Goal: Transaction & Acquisition: Purchase product/service

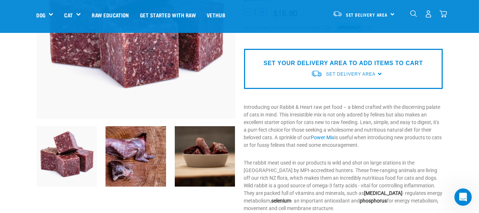
scroll to position [72, 0]
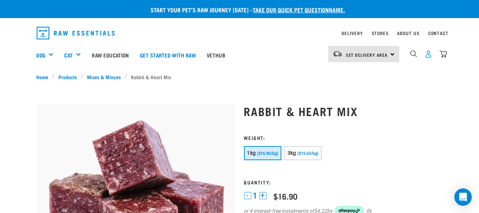
click at [425, 56] on img "dropdown navigation" at bounding box center [428, 54] width 8 height 8
click at [430, 53] on img "dropdown navigation" at bounding box center [428, 54] width 8 height 8
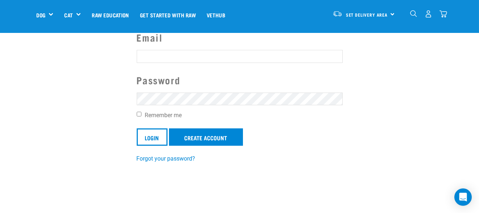
scroll to position [72, 0]
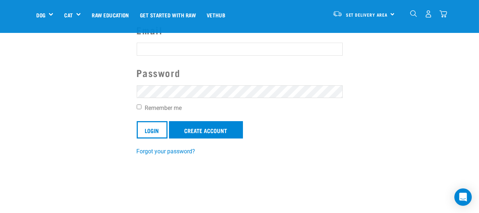
click at [218, 49] on input "Email" at bounding box center [240, 49] width 206 height 13
type input "carolinevanlingen@gmail.com"
click at [141, 106] on input "Remember me" at bounding box center [139, 107] width 5 height 5
checkbox input "true"
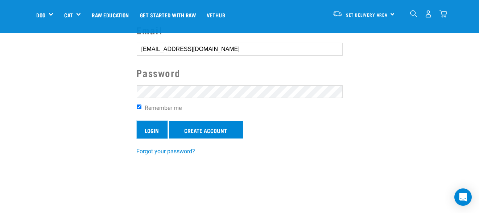
click at [148, 134] on input "Login" at bounding box center [152, 129] width 31 height 17
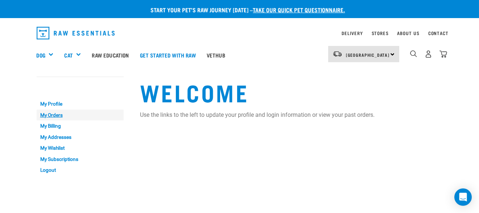
click at [43, 115] on link "My Orders" at bounding box center [80, 115] width 87 height 11
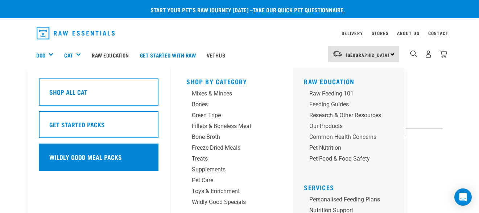
click at [109, 157] on h5 "Wildly Good Meal Packs" at bounding box center [85, 157] width 72 height 9
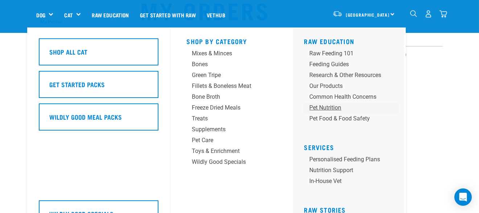
scroll to position [72, 0]
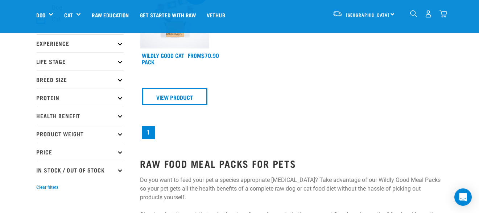
scroll to position [36, 0]
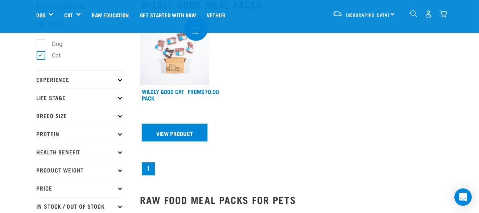
click at [158, 131] on link "View Product" at bounding box center [175, 132] width 66 height 17
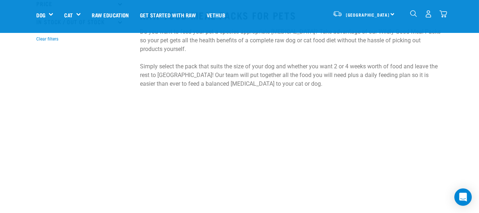
scroll to position [253, 0]
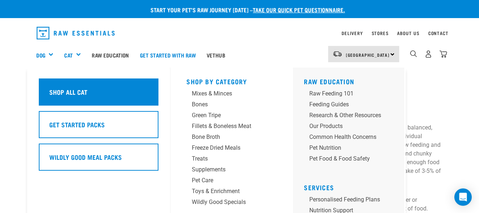
click at [79, 93] on h5 "Shop All Cat" at bounding box center [68, 91] width 38 height 9
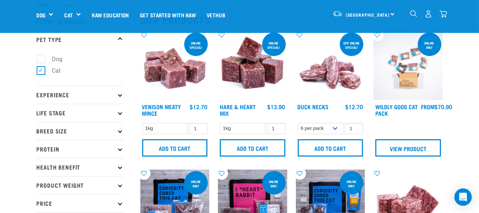
scroll to position [36, 0]
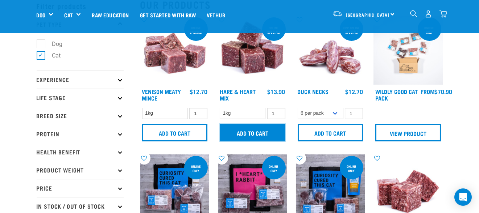
click at [245, 135] on input "Add to cart" at bounding box center [253, 132] width 66 height 17
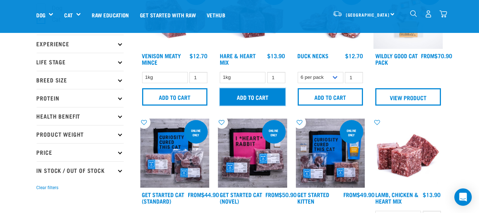
scroll to position [72, 0]
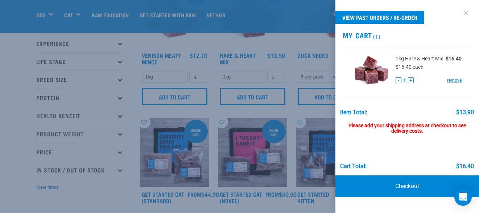
click at [465, 14] on link at bounding box center [466, 13] width 12 height 12
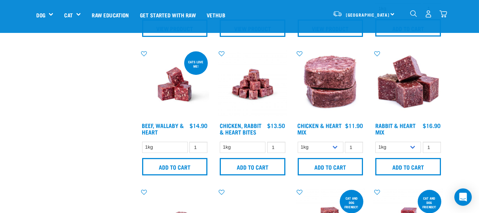
scroll to position [290, 0]
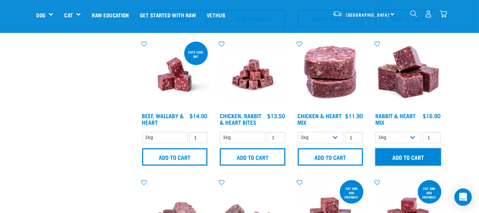
click at [406, 155] on input "Add to cart" at bounding box center [408, 157] width 66 height 17
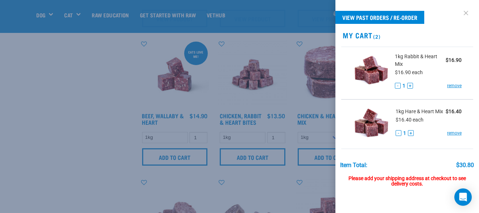
click at [460, 14] on link at bounding box center [466, 13] width 12 height 12
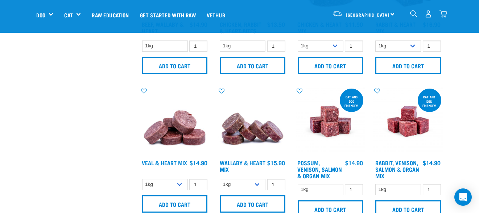
scroll to position [398, 0]
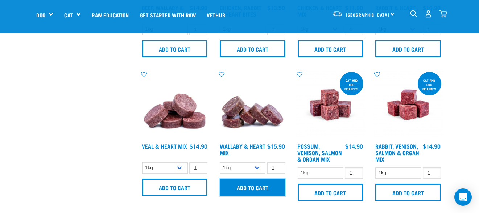
click at [251, 191] on input "Add to cart" at bounding box center [253, 187] width 66 height 17
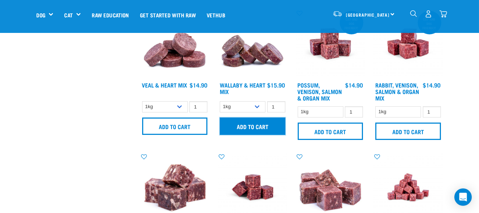
scroll to position [471, 0]
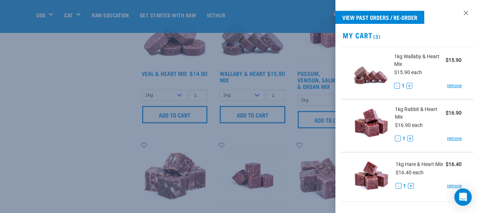
click at [68, 131] on div at bounding box center [239, 106] width 479 height 213
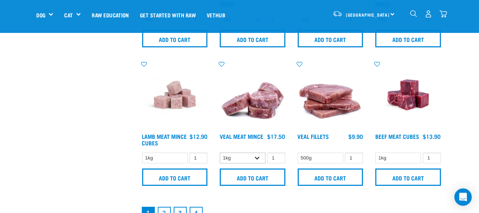
scroll to position [1014, 0]
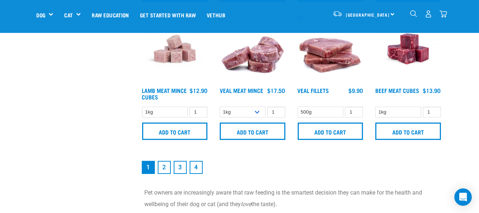
click at [164, 168] on link "2" at bounding box center [164, 167] width 13 height 13
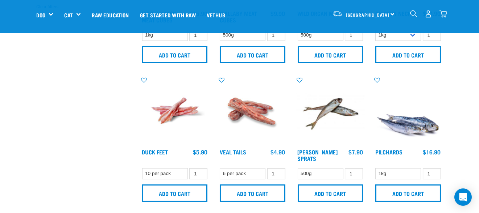
scroll to position [145, 0]
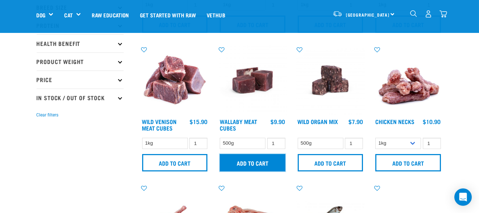
click at [246, 162] on input "Add to cart" at bounding box center [253, 162] width 66 height 17
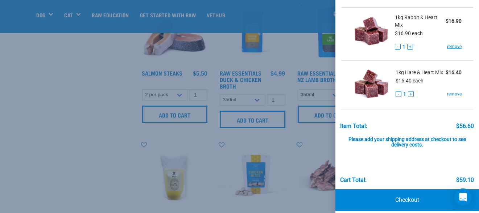
scroll to position [154, 0]
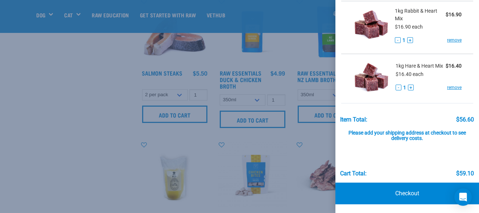
click at [76, 89] on div at bounding box center [239, 106] width 479 height 213
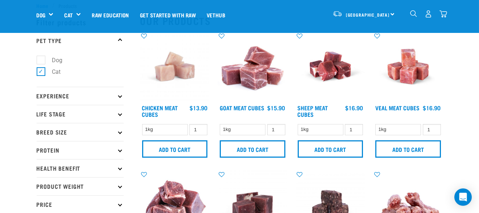
scroll to position [36, 0]
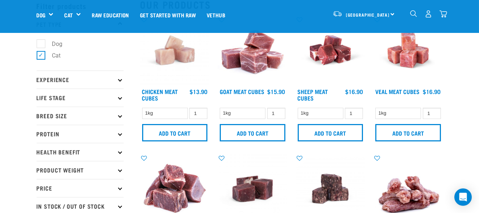
click at [118, 134] on p "Protein" at bounding box center [80, 134] width 87 height 18
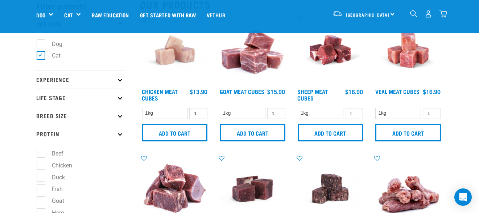
click at [412, 12] on img "dropdown navigation" at bounding box center [413, 13] width 7 height 7
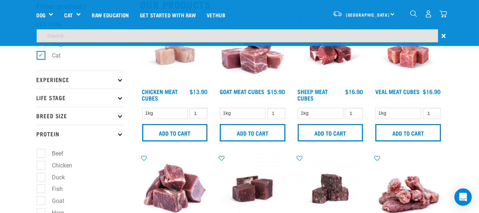
click at [208, 38] on input "search" at bounding box center [237, 35] width 401 height 13
type input "powdermix"
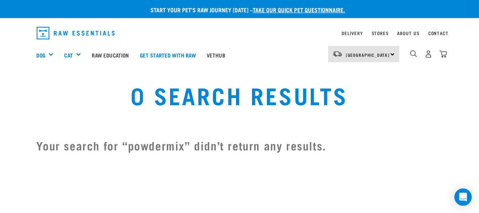
click at [408, 55] on div "4" at bounding box center [423, 55] width 48 height 29
click at [414, 53] on img "dropdown navigation" at bounding box center [413, 53] width 7 height 7
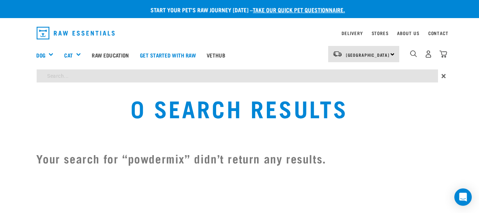
click at [47, 72] on input "search" at bounding box center [237, 76] width 401 height 13
type input "powder mix"
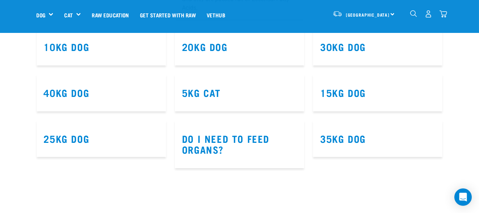
scroll to position [435, 0]
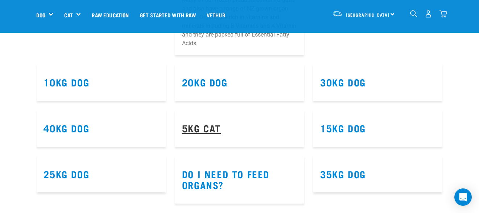
click at [217, 125] on link "5kg Cat" at bounding box center [201, 127] width 39 height 5
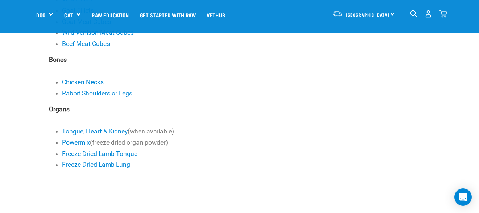
scroll to position [435, 0]
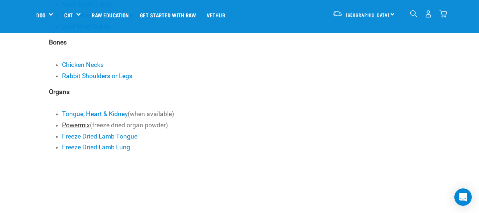
click at [66, 129] on link "Powermix" at bounding box center [76, 125] width 28 height 7
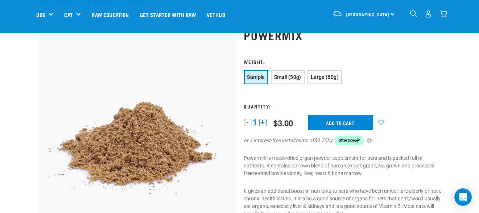
scroll to position [36, 0]
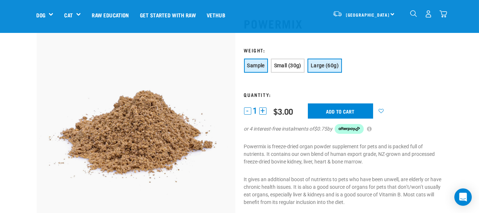
click at [329, 66] on span "Large (60g)" at bounding box center [324, 66] width 28 height 6
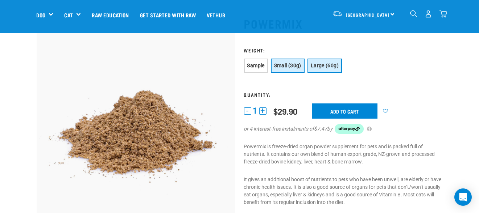
click at [287, 67] on span "Small (30g)" at bounding box center [287, 66] width 27 height 6
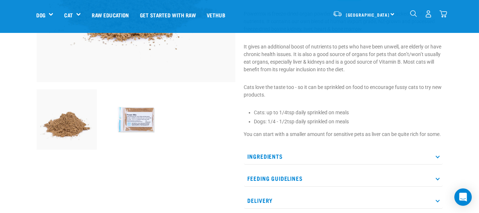
scroll to position [181, 0]
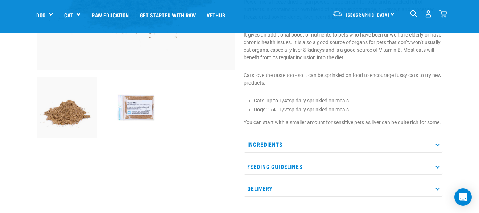
click at [438, 146] on icon at bounding box center [437, 144] width 4 height 4
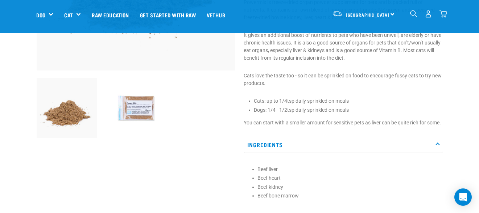
scroll to position [253, 0]
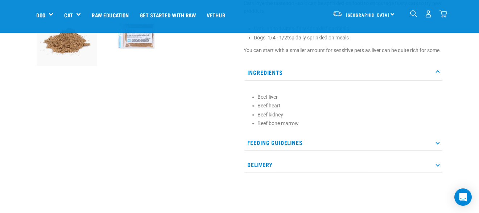
click at [437, 145] on icon at bounding box center [437, 143] width 4 height 4
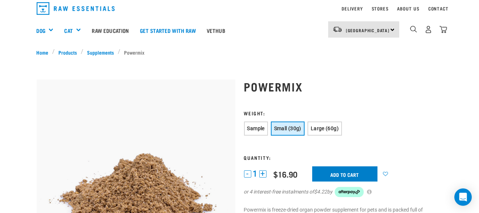
scroll to position [36, 0]
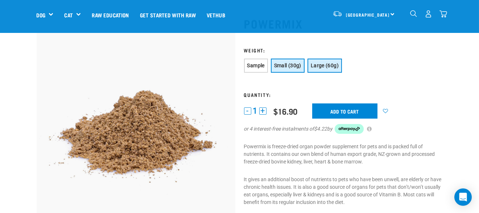
click at [333, 68] on span "Large (60g)" at bounding box center [324, 66] width 28 height 6
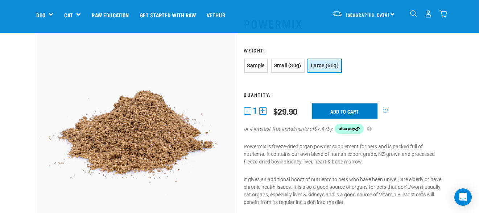
click at [350, 111] on input "Add to cart" at bounding box center [344, 111] width 65 height 15
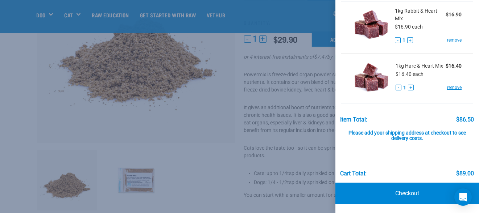
scroll to position [206, 0]
click at [410, 193] on link "Checkout" at bounding box center [406, 194] width 143 height 22
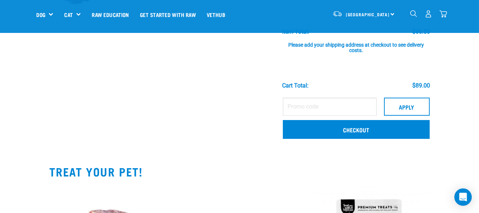
scroll to position [326, 0]
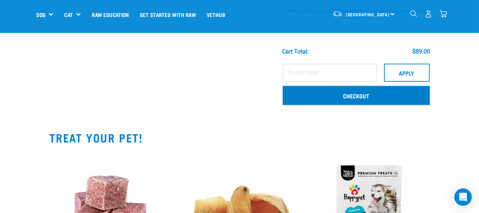
click at [375, 97] on link "Checkout" at bounding box center [356, 95] width 147 height 19
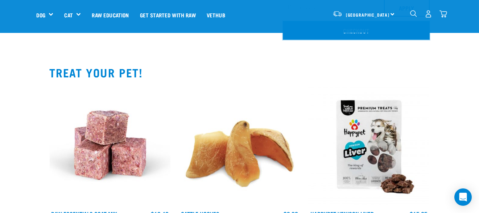
scroll to position [398, 0]
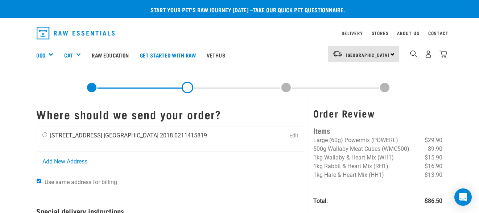
click at [45, 136] on input "radio" at bounding box center [44, 135] width 5 height 5
radio input "true"
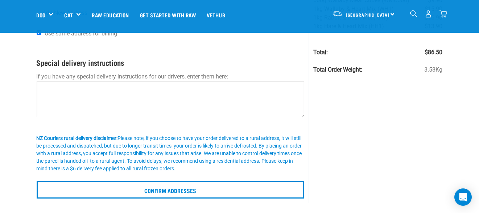
scroll to position [108, 0]
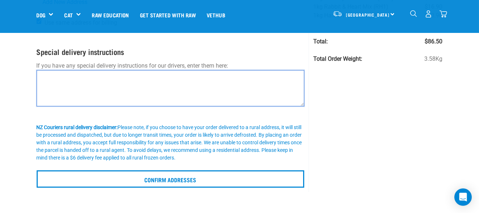
click at [255, 82] on textarea at bounding box center [171, 88] width 268 height 36
type textarea "d"
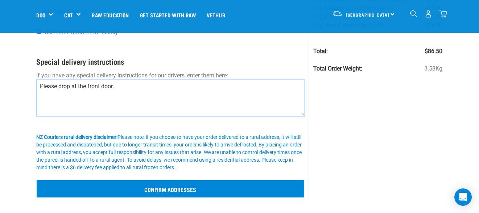
scroll to position [145, 0]
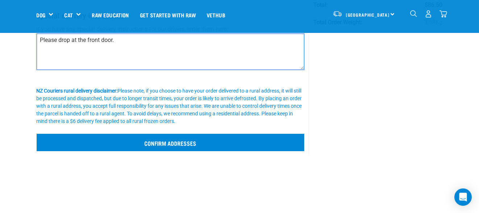
type textarea "Please drop at the front door."
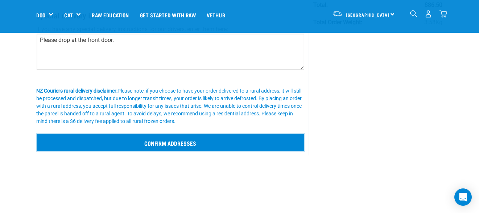
click at [164, 147] on input "Confirm addresses" at bounding box center [171, 142] width 268 height 17
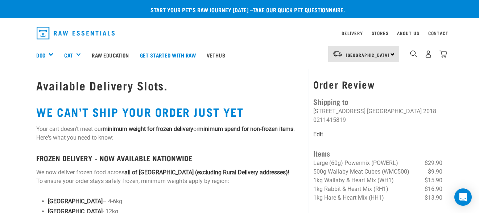
click at [318, 131] on link "Edit" at bounding box center [318, 134] width 10 height 7
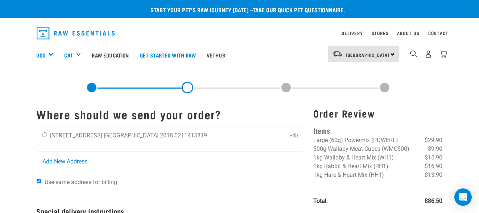
click at [186, 89] on link at bounding box center [187, 88] width 12 height 12
click at [93, 87] on link at bounding box center [92, 88] width 12 height 12
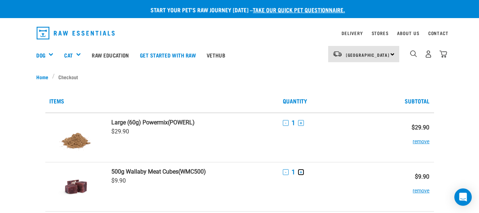
click at [301, 172] on button "+" at bounding box center [301, 173] width 6 height 6
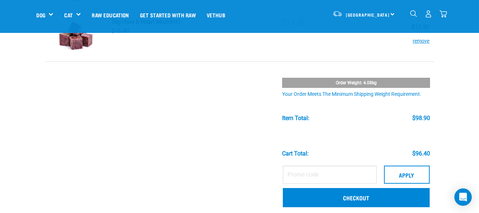
scroll to position [290, 0]
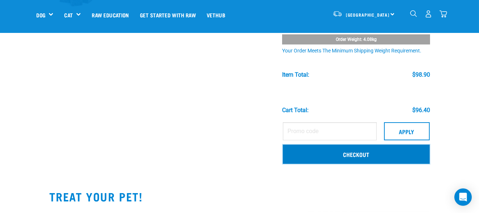
click at [368, 150] on link "Checkout" at bounding box center [356, 154] width 147 height 19
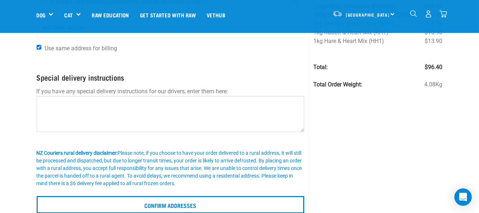
scroll to position [108, 0]
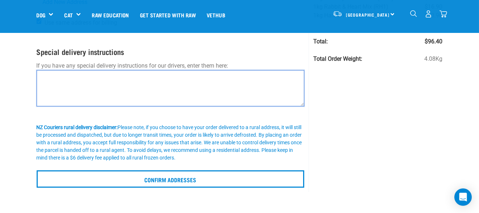
click at [75, 85] on textarea at bounding box center [171, 88] width 268 height 36
click at [45, 78] on textarea "PLease drop at the front door." at bounding box center [171, 88] width 268 height 36
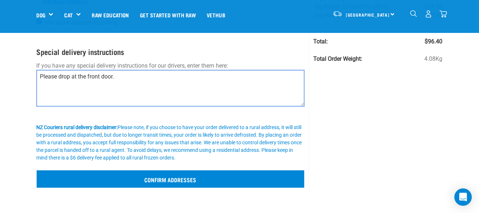
type textarea "Please drop at the front door."
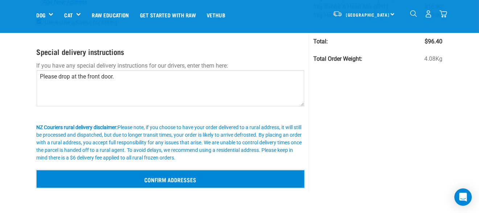
click at [209, 176] on input "Confirm addresses" at bounding box center [171, 179] width 268 height 17
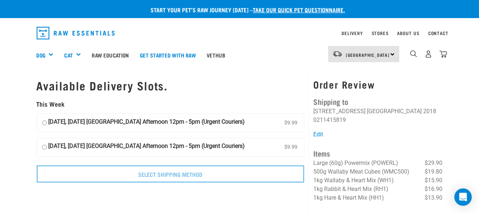
click at [42, 123] on input "[DATE], [DATE] [GEOGRAPHIC_DATA] Afternoon 12pm - 5pm (Urgent Couriers) $9.99" at bounding box center [44, 123] width 5 height 11
radio input "true"
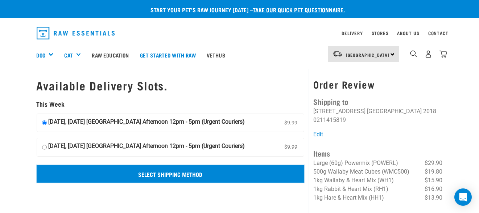
click at [231, 175] on input "Select Shipping Method" at bounding box center [171, 174] width 268 height 17
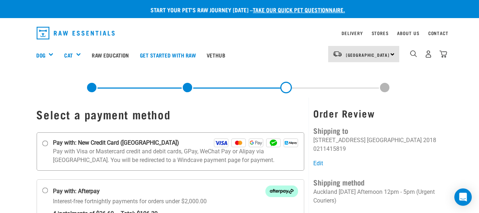
click at [45, 143] on input "Pay with: New Credit Card ([GEOGRAPHIC_DATA])" at bounding box center [45, 144] width 6 height 6
radio input "true"
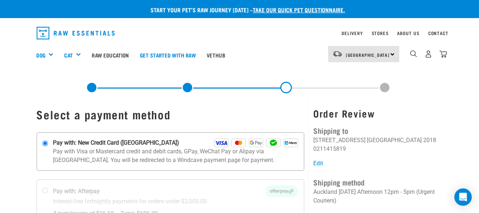
click at [257, 142] on img at bounding box center [255, 143] width 14 height 9
click at [48, 142] on input "Pay with: New Credit Card ([GEOGRAPHIC_DATA])" at bounding box center [45, 144] width 6 height 6
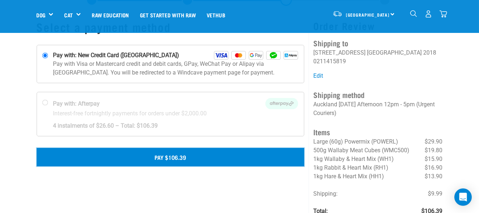
click at [185, 160] on button "Pay $106.39" at bounding box center [171, 157] width 268 height 18
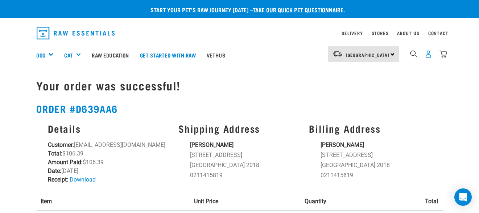
click at [428, 54] on img "dropdown navigation" at bounding box center [428, 54] width 8 height 8
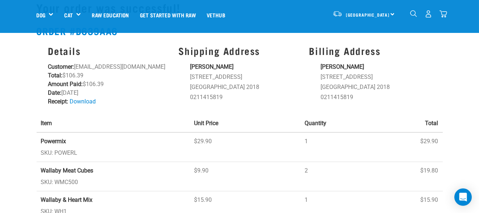
scroll to position [36, 0]
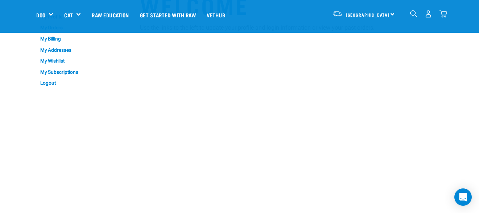
scroll to position [36, 0]
click at [47, 82] on link "Logout" at bounding box center [80, 82] width 87 height 11
